Goal: Information Seeking & Learning: Check status

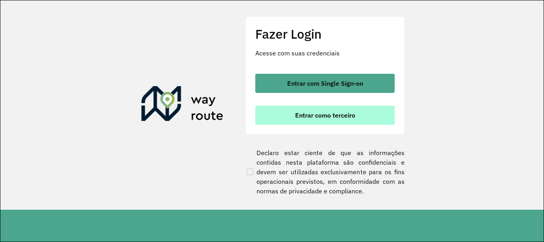
click at [332, 114] on span "Entrar como terceiro" at bounding box center [325, 115] width 60 height 6
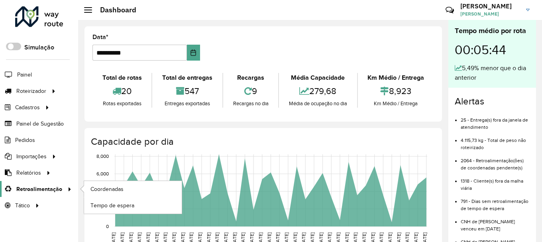
click at [48, 188] on span "Retroalimentação" at bounding box center [39, 189] width 46 height 8
click at [105, 183] on link "Coordenadas" at bounding box center [133, 189] width 98 height 16
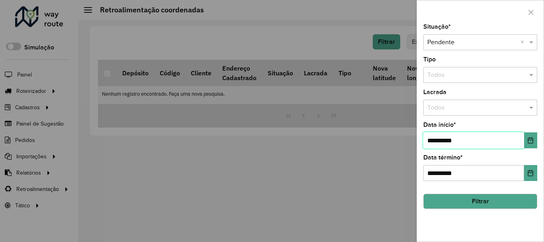
click at [434, 141] on input "**********" at bounding box center [474, 140] width 101 height 16
click at [431, 140] on input "**********" at bounding box center [474, 140] width 101 height 16
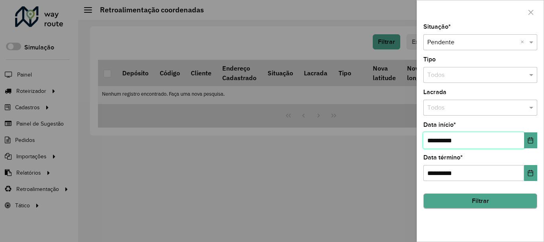
type input "**********"
click at [481, 207] on button "Filtrar" at bounding box center [481, 201] width 114 height 15
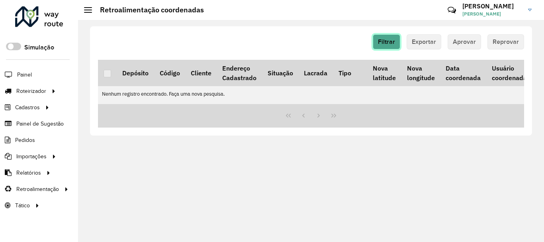
click at [387, 41] on span "Filtrar" at bounding box center [386, 41] width 17 height 7
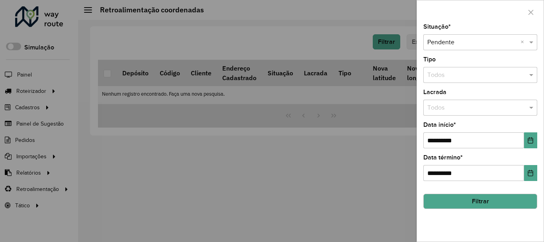
click at [46, 177] on div at bounding box center [272, 121] width 544 height 242
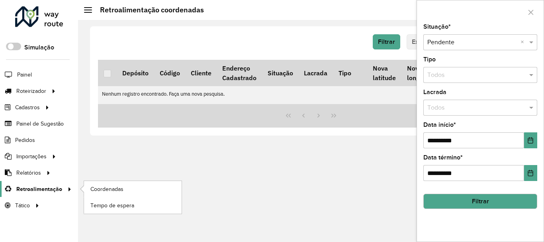
click at [53, 191] on span "Retroalimentação" at bounding box center [39, 189] width 46 height 8
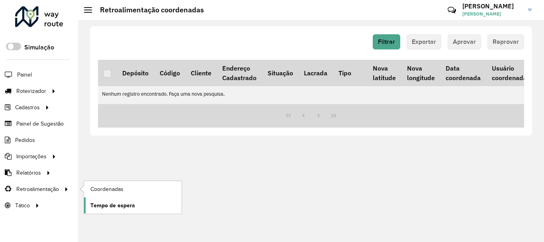
click at [125, 204] on span "Tempo de espera" at bounding box center [112, 205] width 45 height 8
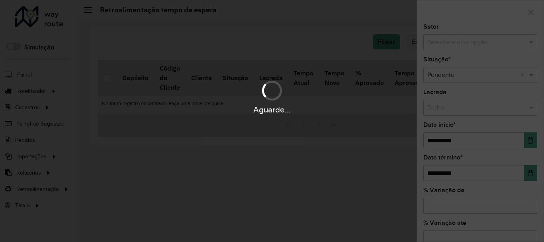
click at [455, 40] on div "Aguarde..." at bounding box center [272, 121] width 544 height 242
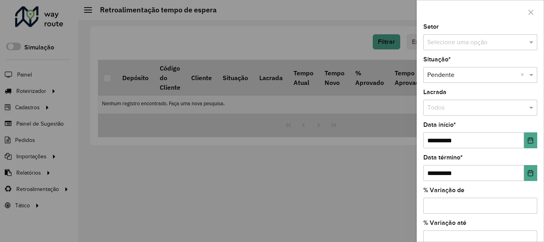
click at [470, 42] on input "text" at bounding box center [473, 43] width 90 height 10
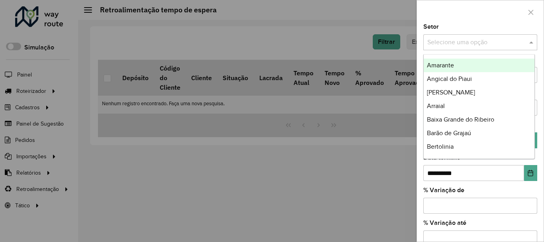
click at [470, 42] on input "text" at bounding box center [473, 43] width 90 height 10
click at [466, 24] on div "Setor Selecione uma opção" at bounding box center [481, 37] width 114 height 26
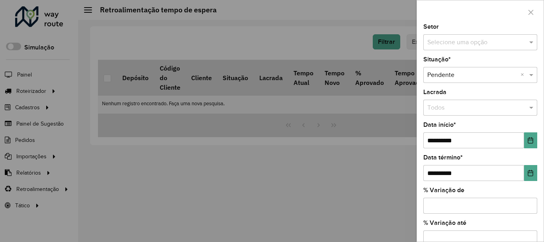
click at [479, 45] on input "text" at bounding box center [473, 43] width 90 height 10
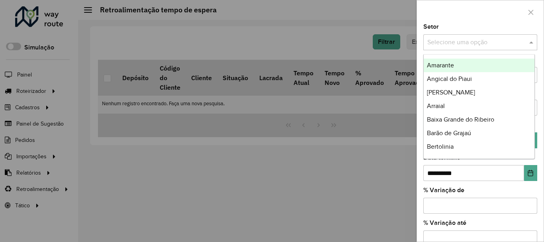
click at [466, 61] on div "Amarante" at bounding box center [479, 66] width 111 height 14
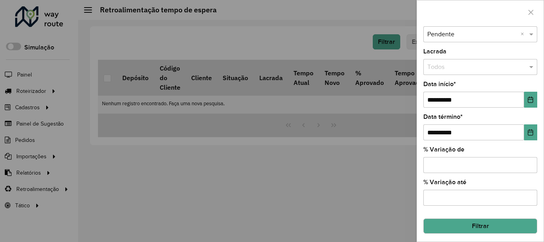
scroll to position [43, 0]
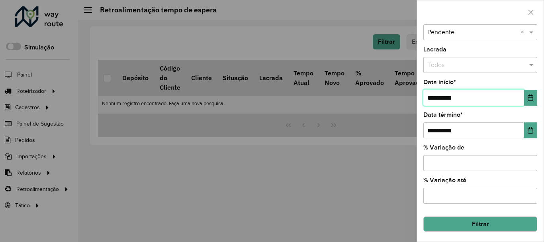
click at [431, 96] on input "**********" at bounding box center [474, 98] width 101 height 16
type input "**********"
click at [475, 231] on button "Filtrar" at bounding box center [481, 223] width 114 height 15
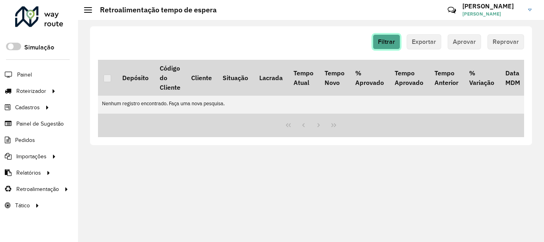
click at [387, 48] on button "Filtrar" at bounding box center [387, 41] width 28 height 15
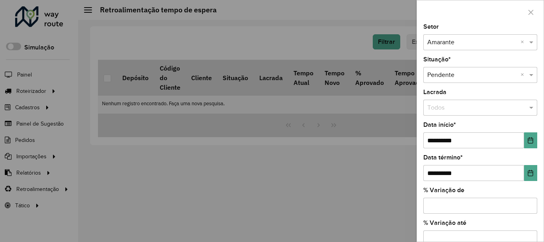
click at [458, 42] on input "text" at bounding box center [473, 43] width 90 height 10
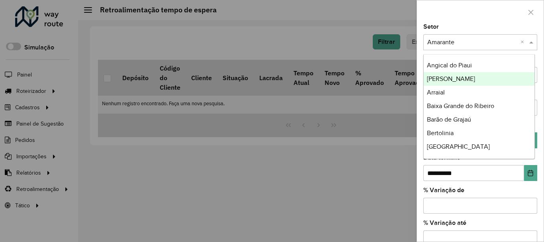
click at [454, 81] on span "Antonio Almeida" at bounding box center [451, 78] width 48 height 7
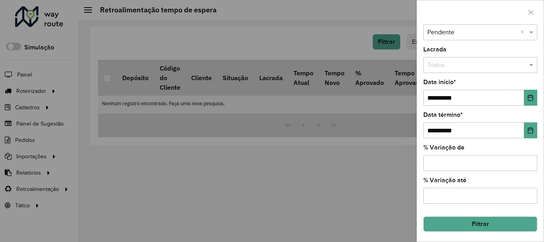
click at [475, 224] on button "Filtrar" at bounding box center [481, 223] width 114 height 15
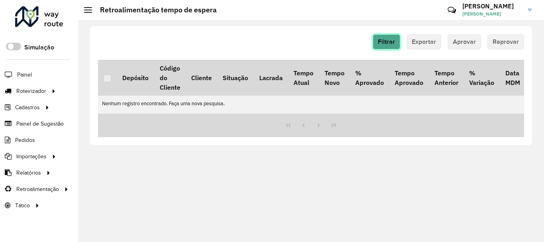
click at [387, 36] on button "Filtrar" at bounding box center [387, 41] width 28 height 15
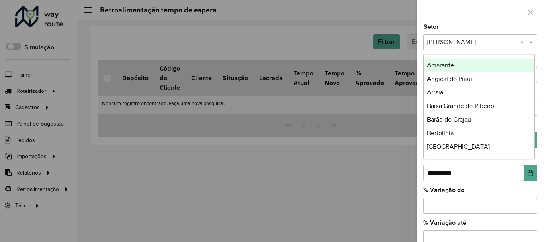
click at [468, 45] on input "text" at bounding box center [473, 43] width 90 height 10
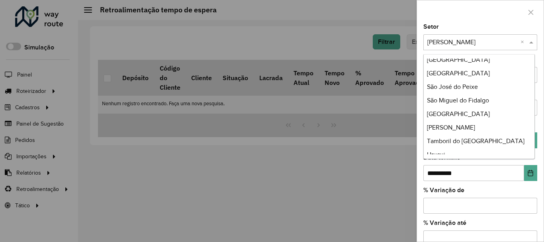
scroll to position [419, 0]
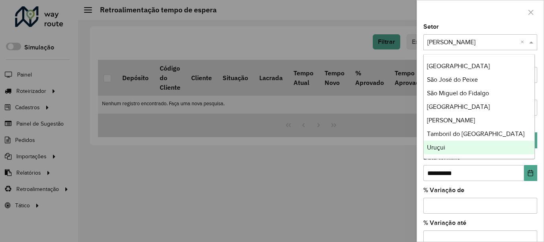
click at [457, 148] on div "Uruçui" at bounding box center [479, 148] width 111 height 14
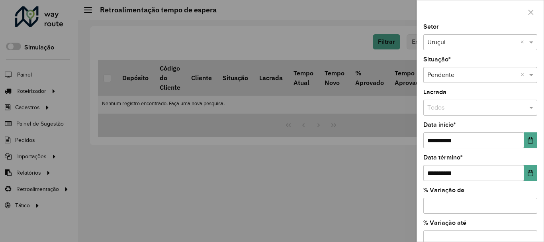
scroll to position [43, 0]
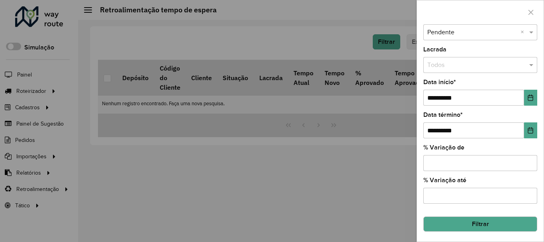
click at [494, 228] on button "Filtrar" at bounding box center [481, 223] width 114 height 15
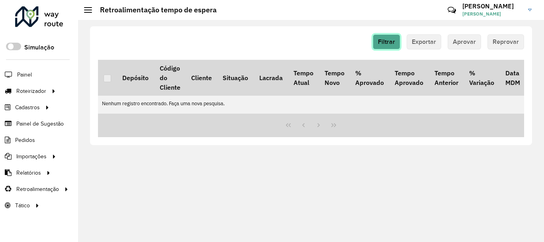
click at [387, 40] on span "Filtrar" at bounding box center [386, 41] width 17 height 7
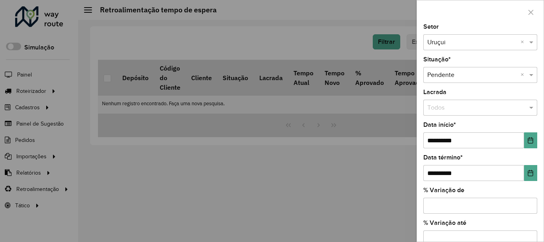
click at [460, 40] on input "text" at bounding box center [473, 43] width 90 height 10
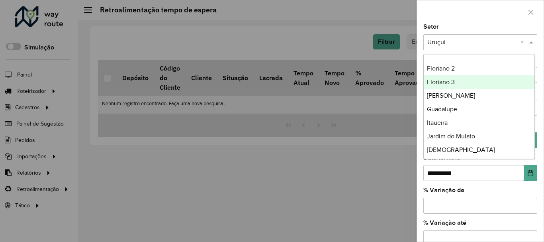
scroll to position [120, 0]
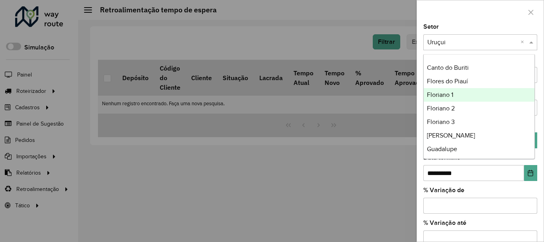
click at [454, 93] on span "Floriano 1" at bounding box center [440, 94] width 26 height 7
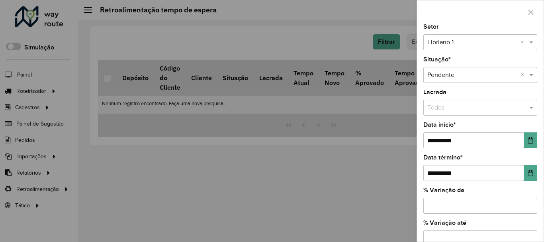
scroll to position [43, 0]
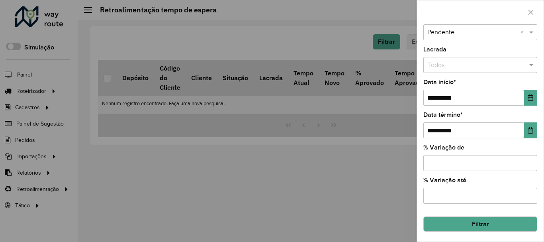
click at [484, 226] on button "Filtrar" at bounding box center [481, 223] width 114 height 15
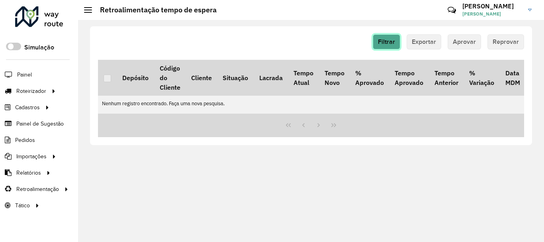
click at [389, 41] on span "Filtrar" at bounding box center [386, 41] width 17 height 7
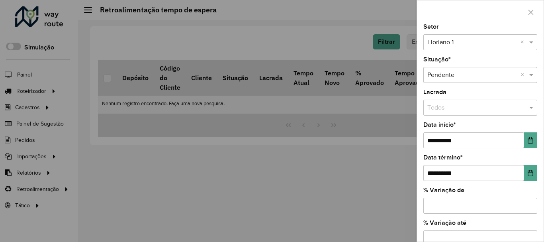
click at [453, 45] on input "text" at bounding box center [473, 43] width 90 height 10
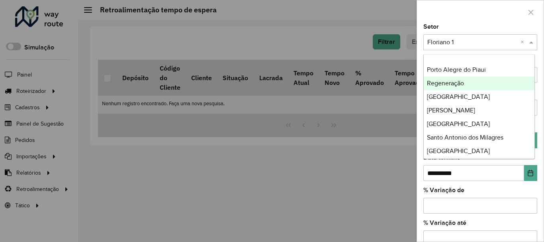
scroll to position [220, 0]
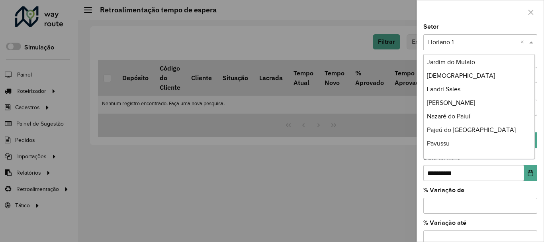
click at [450, 108] on div "Marcos Parente" at bounding box center [479, 103] width 111 height 14
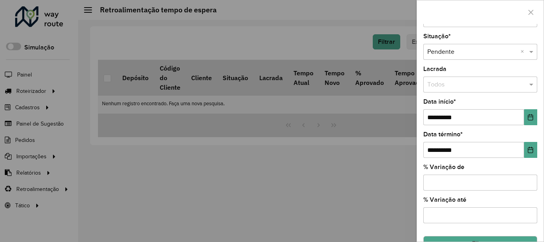
scroll to position [43, 0]
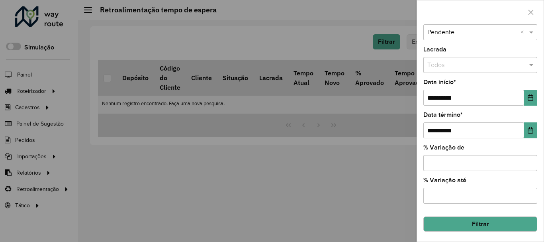
click at [487, 228] on button "Filtrar" at bounding box center [481, 223] width 114 height 15
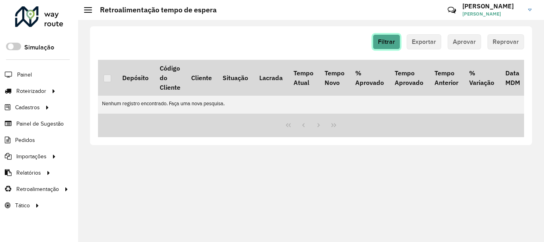
click at [380, 35] on button "Filtrar" at bounding box center [387, 41] width 28 height 15
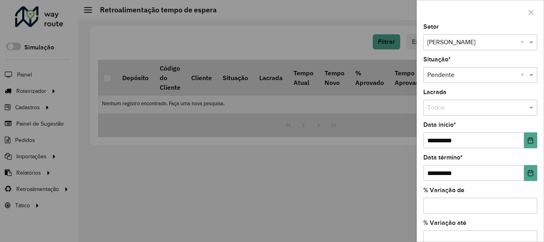
click at [47, 186] on div at bounding box center [272, 121] width 544 height 242
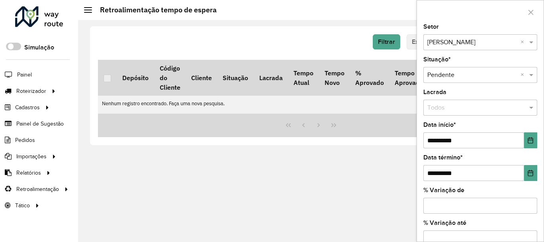
click at [39, 193] on span "Retroalimentação" at bounding box center [37, 189] width 43 height 8
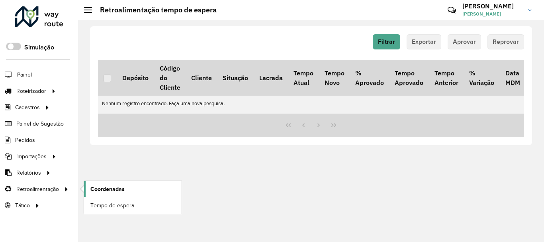
click at [106, 189] on span "Coordenadas" at bounding box center [107, 189] width 34 height 8
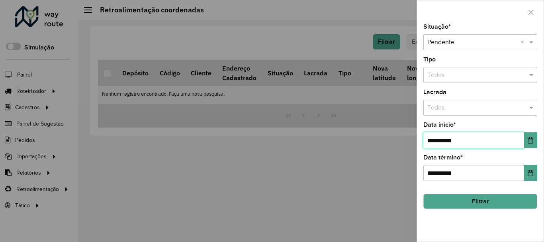
click at [435, 145] on input "**********" at bounding box center [474, 140] width 101 height 16
click at [426, 137] on input "**********" at bounding box center [474, 140] width 101 height 16
click at [430, 138] on input "**********" at bounding box center [474, 140] width 101 height 16
click at [441, 145] on input "**********" at bounding box center [474, 140] width 101 height 16
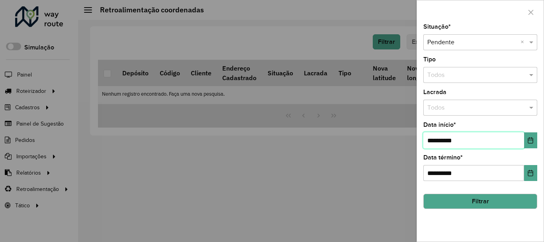
click at [441, 145] on input "**********" at bounding box center [474, 140] width 101 height 16
type input "**********"
click at [508, 212] on div "**********" at bounding box center [480, 133] width 127 height 218
click at [506, 208] on button "Filtrar" at bounding box center [481, 201] width 114 height 15
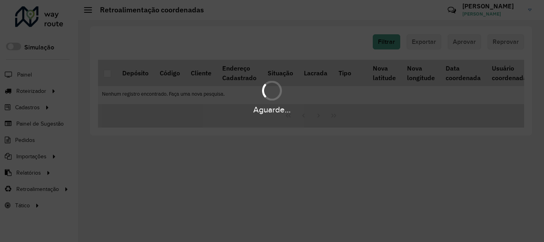
click at [505, 198] on div "Aguarde..." at bounding box center [272, 121] width 544 height 242
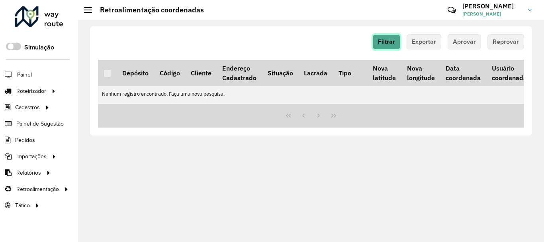
click at [386, 43] on span "Filtrar" at bounding box center [386, 41] width 17 height 7
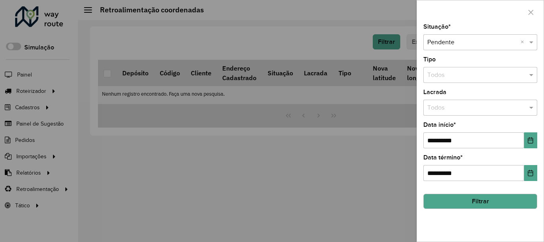
drag, startPoint x: 473, startPoint y: 191, endPoint x: 448, endPoint y: 87, distance: 107.5
click at [473, 191] on hb-field-button "Filtrar" at bounding box center [481, 198] width 114 height 22
click at [301, 31] on div at bounding box center [272, 121] width 544 height 242
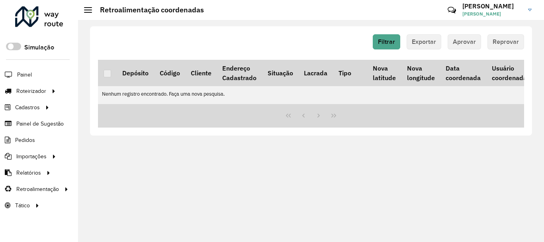
click at [49, 20] on div at bounding box center [39, 16] width 48 height 21
